Goal: Transaction & Acquisition: Purchase product/service

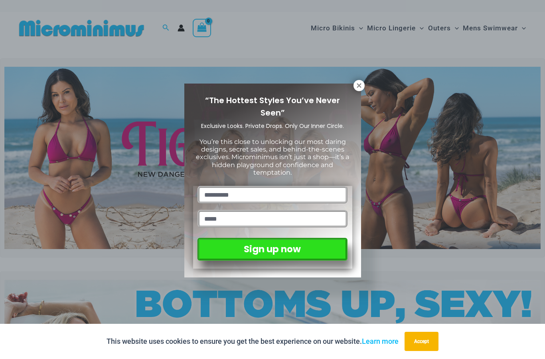
click at [338, 24] on div "“The Hottest Styles You’ve Never Seen” Exclusive Looks. Private Drops. Only Our…" at bounding box center [272, 179] width 545 height 359
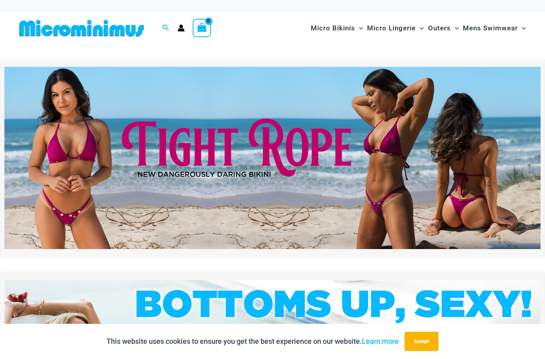
click at [341, 32] on span "Micro Bikinis" at bounding box center [333, 28] width 44 height 20
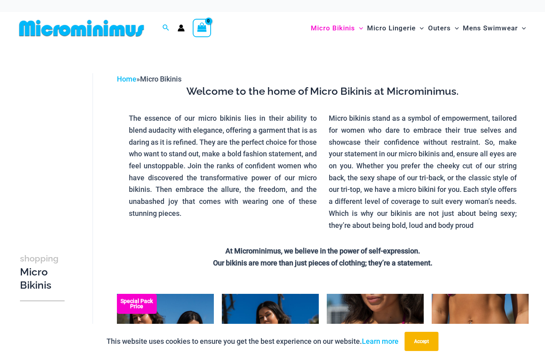
click at [426, 342] on button "Accept" at bounding box center [422, 340] width 34 height 19
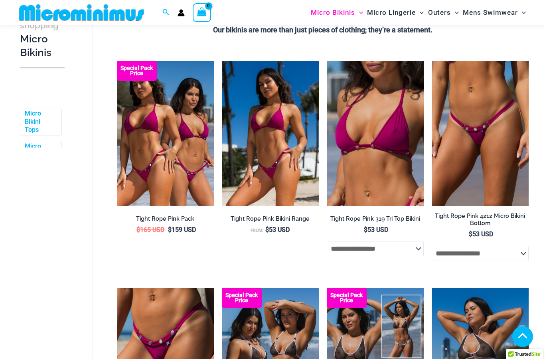
scroll to position [203, 0]
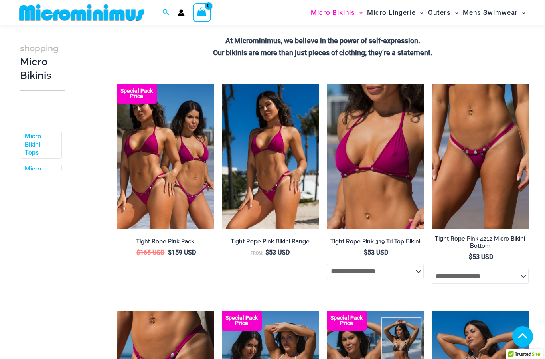
click at [327, 83] on img at bounding box center [327, 83] width 0 height 0
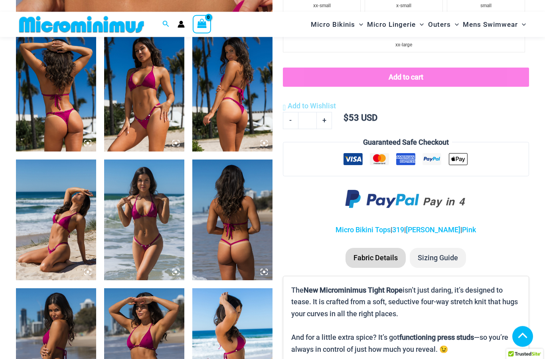
click at [167, 244] on img at bounding box center [144, 220] width 80 height 120
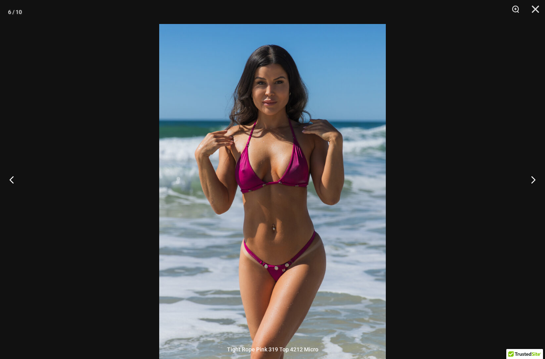
click at [531, 192] on button "Next" at bounding box center [530, 179] width 30 height 40
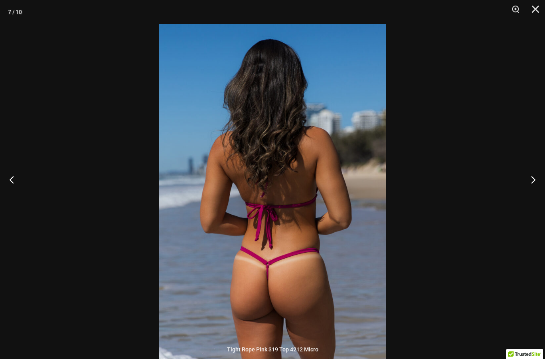
click at [535, 191] on button "Next" at bounding box center [530, 179] width 30 height 40
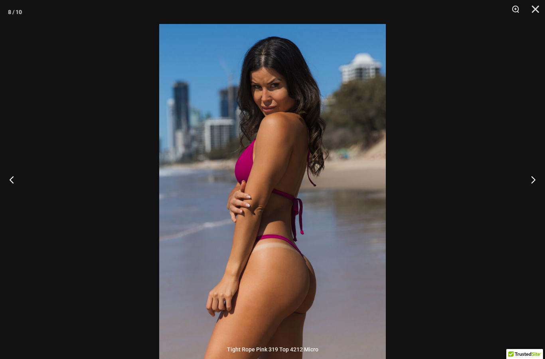
click at [537, 188] on button "Next" at bounding box center [530, 179] width 30 height 40
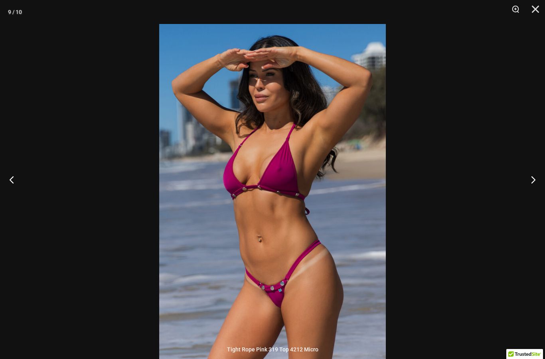
click at [537, 187] on button "Next" at bounding box center [530, 179] width 30 height 40
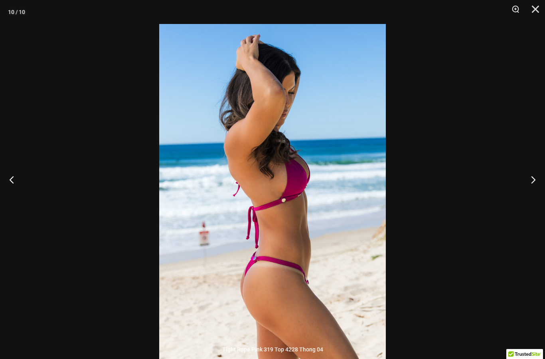
click at [536, 187] on button "Next" at bounding box center [530, 179] width 30 height 40
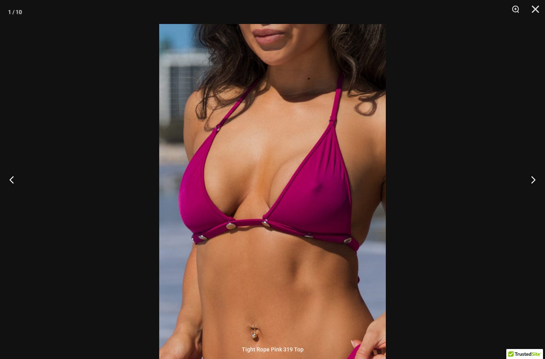
click at [536, 185] on button "Next" at bounding box center [530, 179] width 30 height 40
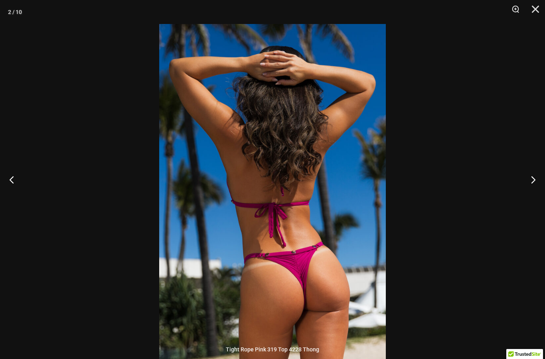
click at [536, 184] on button "Next" at bounding box center [530, 179] width 30 height 40
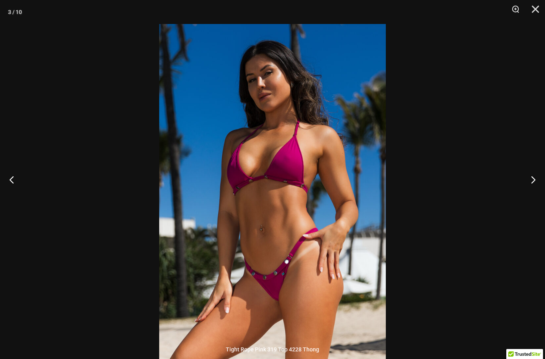
click at [536, 183] on button "Next" at bounding box center [530, 179] width 30 height 40
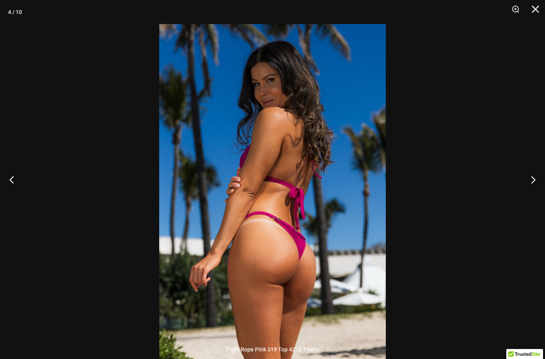
click at [536, 182] on button "Next" at bounding box center [530, 179] width 30 height 40
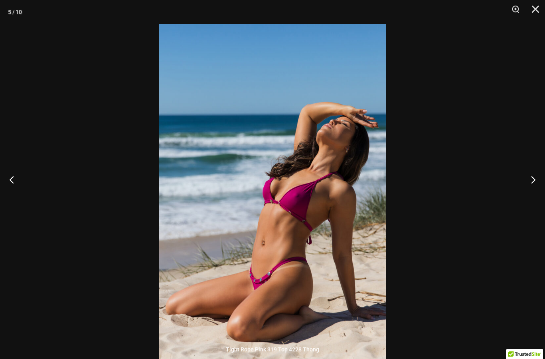
click at [537, 182] on button "Next" at bounding box center [530, 179] width 30 height 40
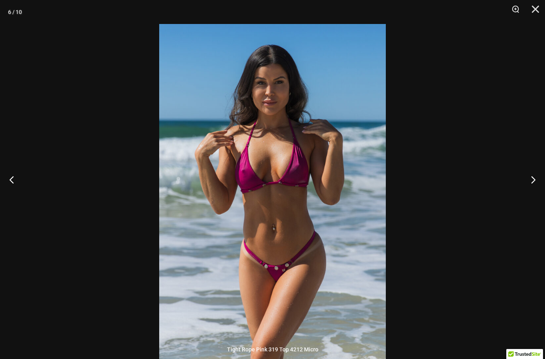
click at [535, 183] on button "Next" at bounding box center [530, 179] width 30 height 40
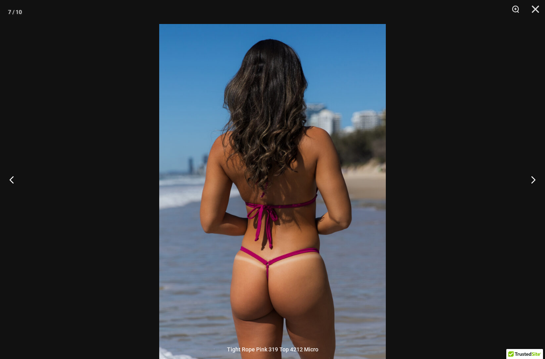
click at [537, 182] on button "Next" at bounding box center [530, 179] width 30 height 40
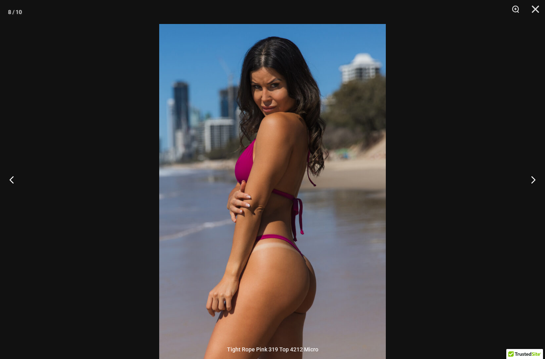
click at [537, 182] on button "Next" at bounding box center [530, 179] width 30 height 40
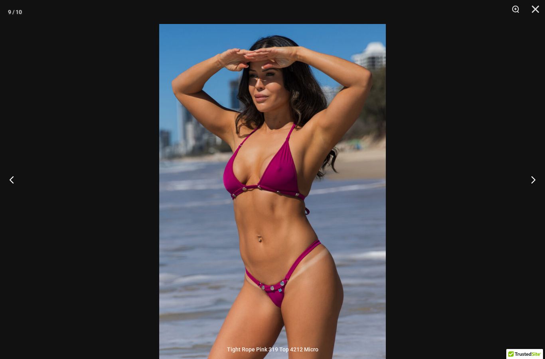
click at [535, 182] on button "Next" at bounding box center [530, 179] width 30 height 40
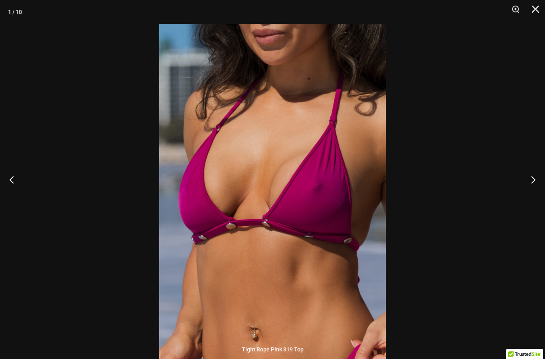
click at [535, 8] on button "Close" at bounding box center [533, 12] width 20 height 24
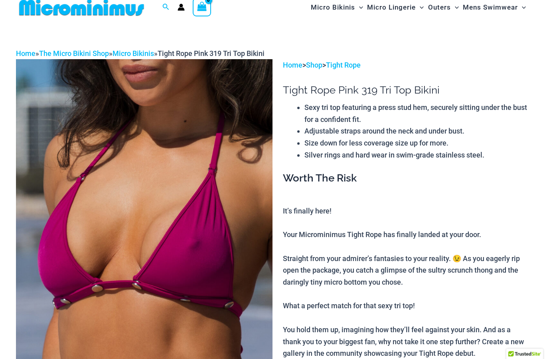
scroll to position [0, 0]
